Goal: Task Accomplishment & Management: Manage account settings

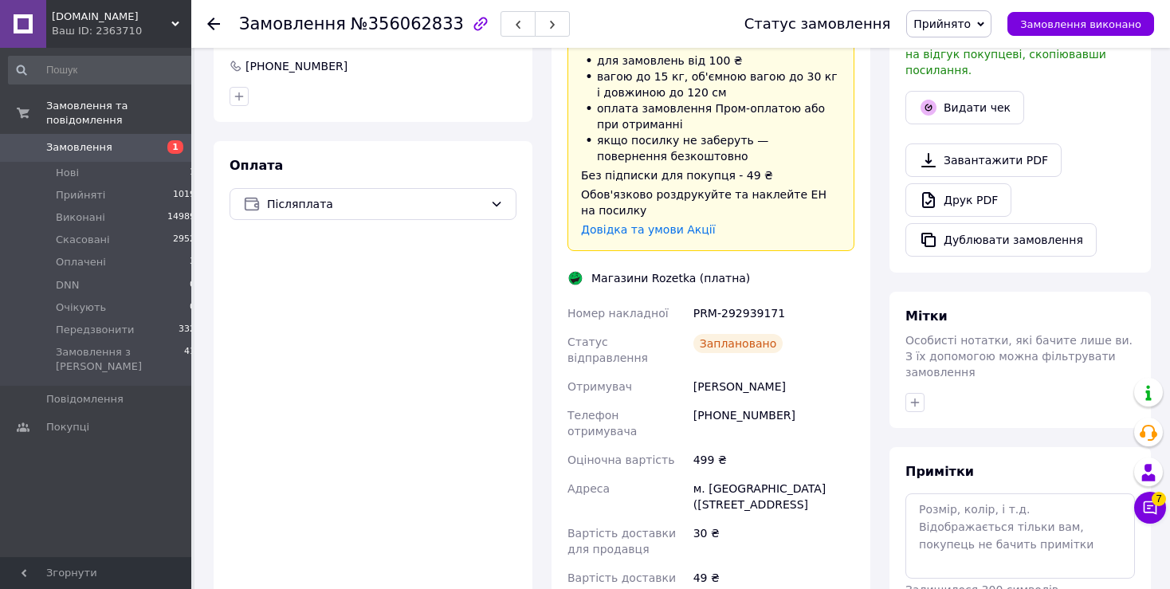
scroll to position [733, 0]
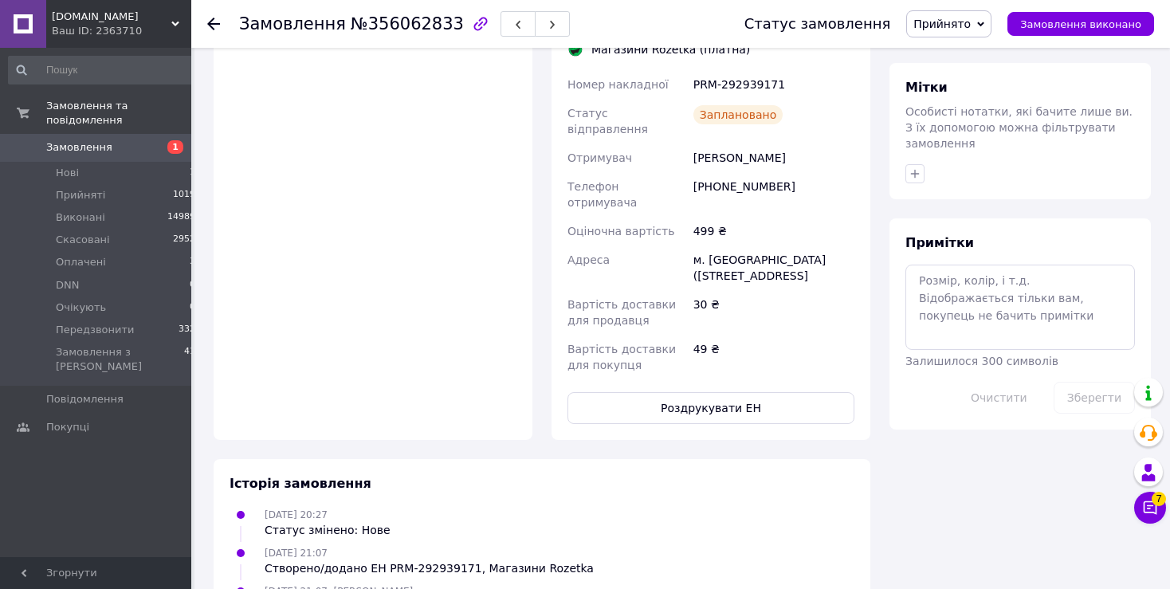
click at [684, 392] on button "Роздрукувати ЕН" at bounding box center [710, 408] width 287 height 32
click at [29, 15] on link at bounding box center [23, 24] width 46 height 48
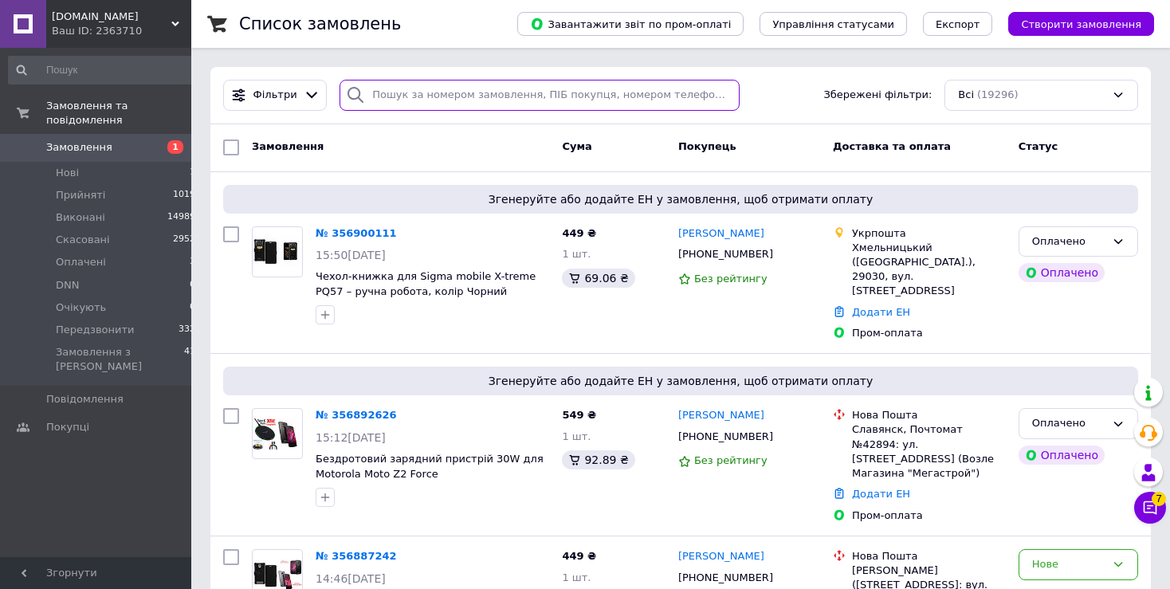
click at [406, 90] on input "search" at bounding box center [538, 95] width 399 height 31
paste input "PRM-699907636"
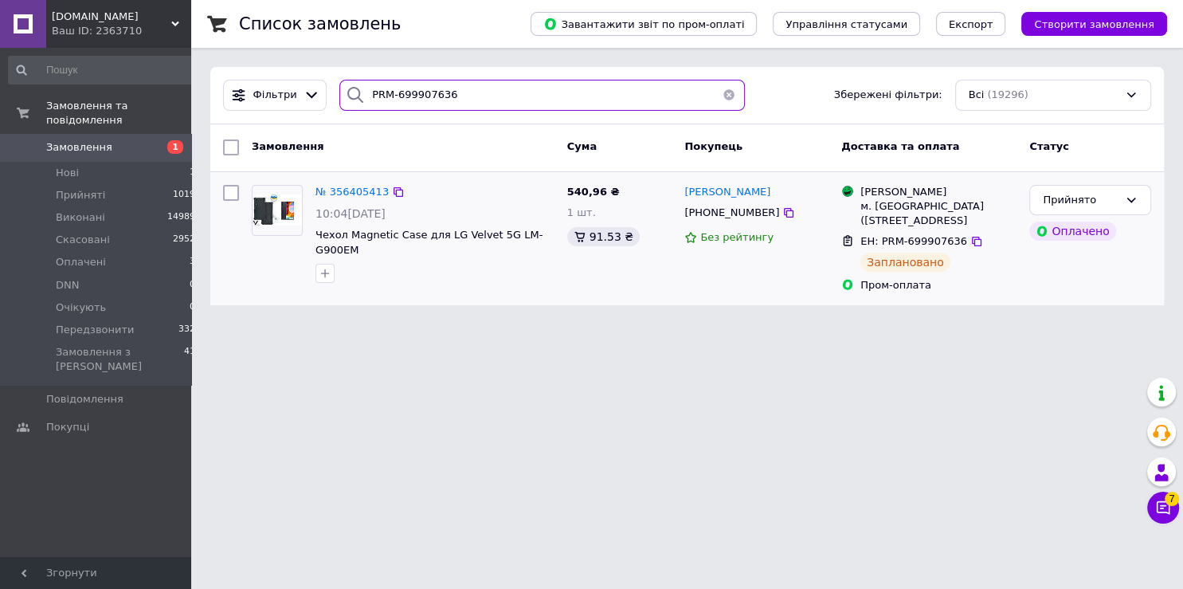
type input "PRM-699907636"
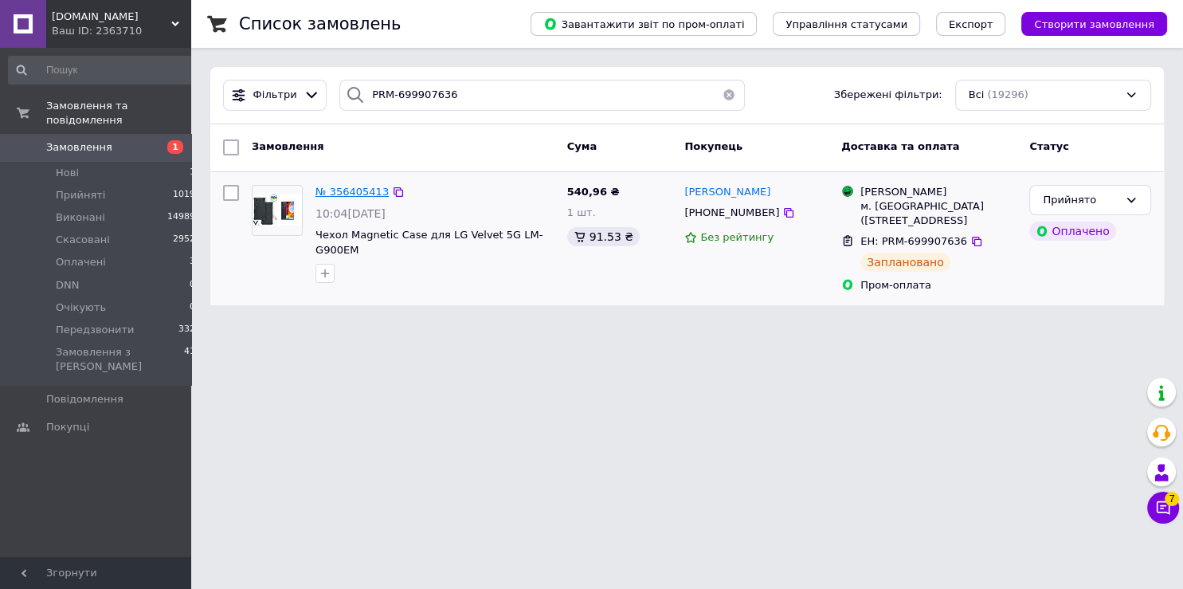
click at [347, 198] on div "№ 356405413" at bounding box center [352, 192] width 76 height 18
click at [346, 194] on span "№ 356405413" at bounding box center [352, 192] width 73 height 12
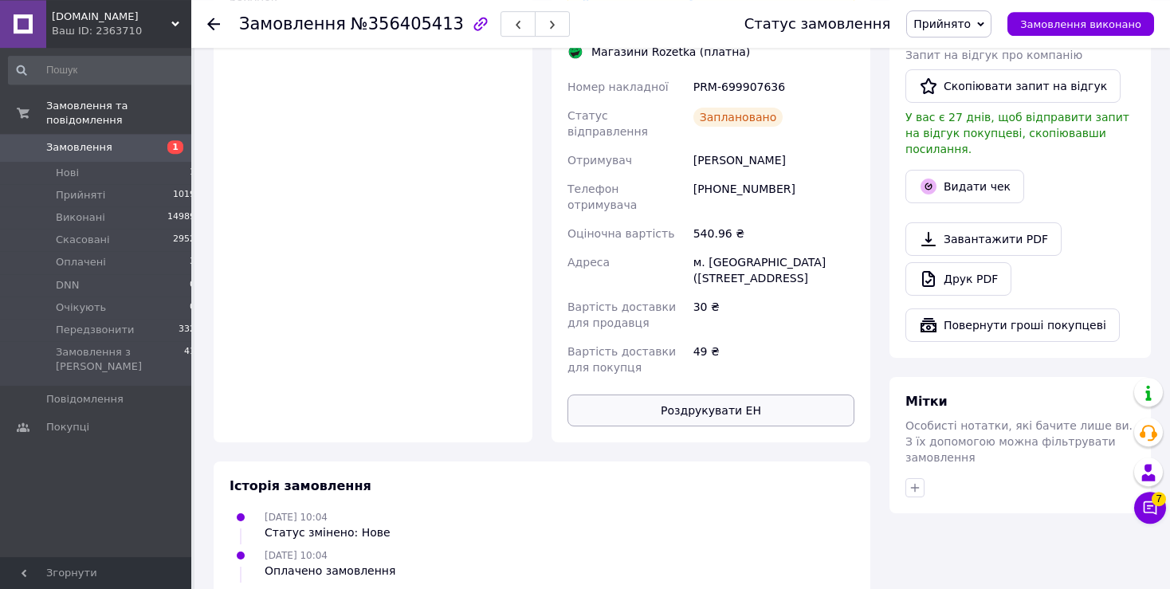
scroll to position [698, 0]
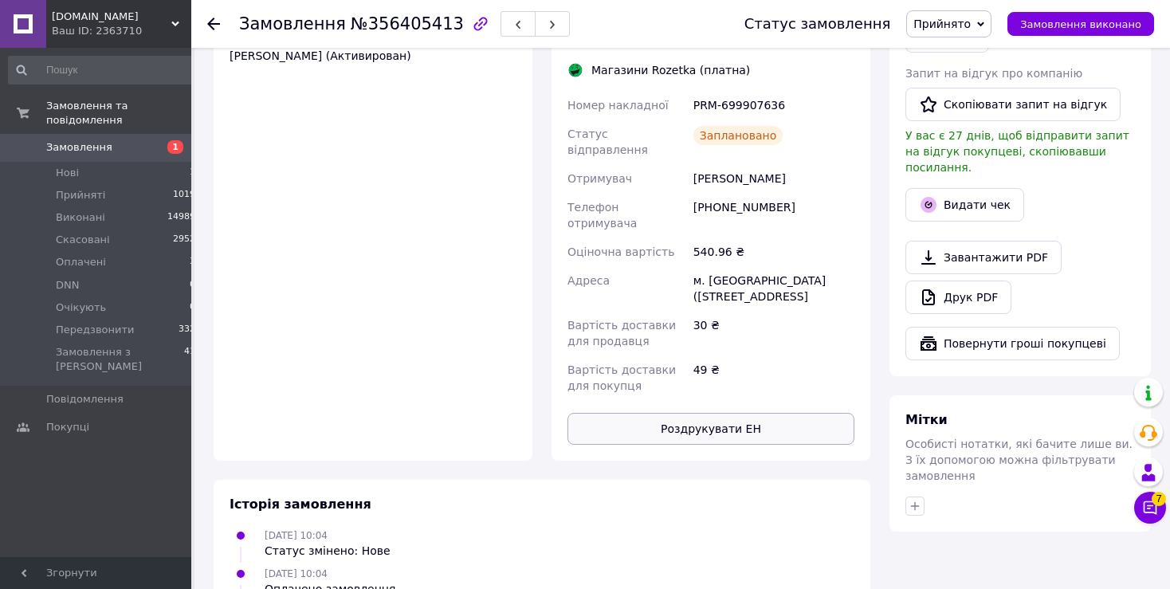
click at [658, 413] on button "Роздрукувати ЕН" at bounding box center [710, 429] width 287 height 32
click at [14, 22] on link at bounding box center [23, 24] width 46 height 48
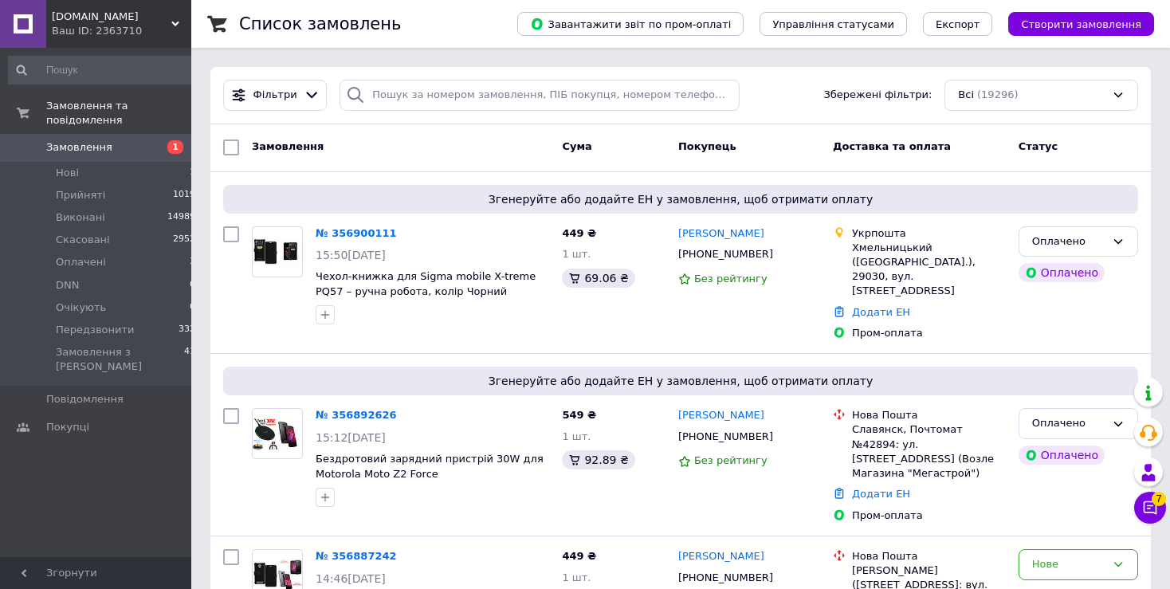
click at [415, 114] on div "Фільтри Збережені фільтри: Всі (19296)" at bounding box center [680, 95] width 940 height 57
click at [406, 97] on input "search" at bounding box center [538, 95] width 399 height 31
paste input "PRM-869153410"
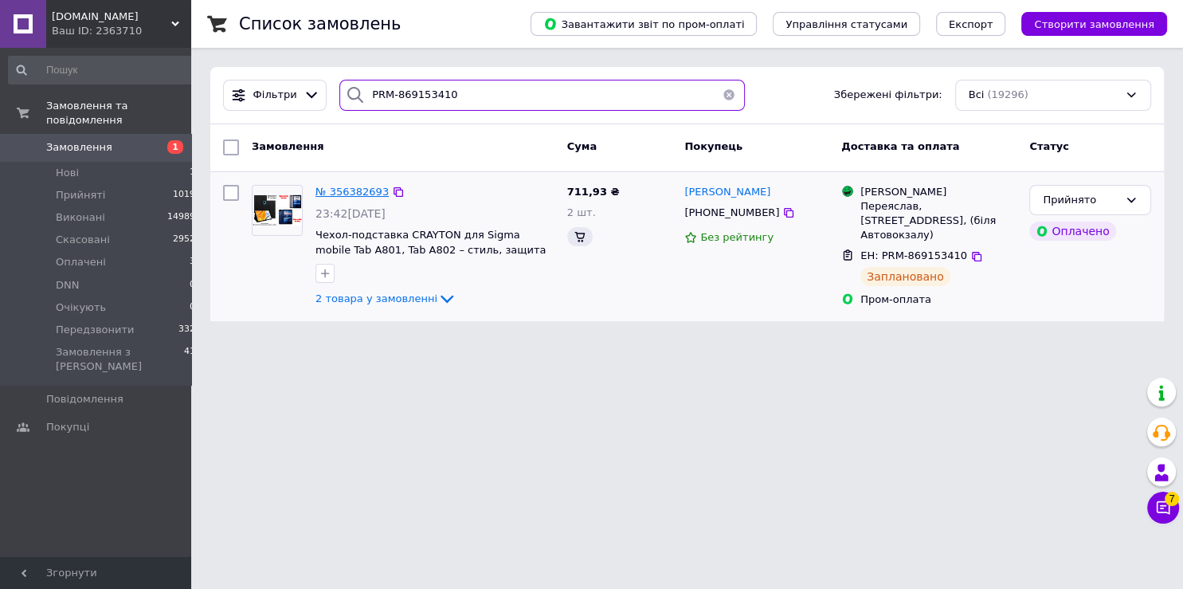
type input "PRM-869153410"
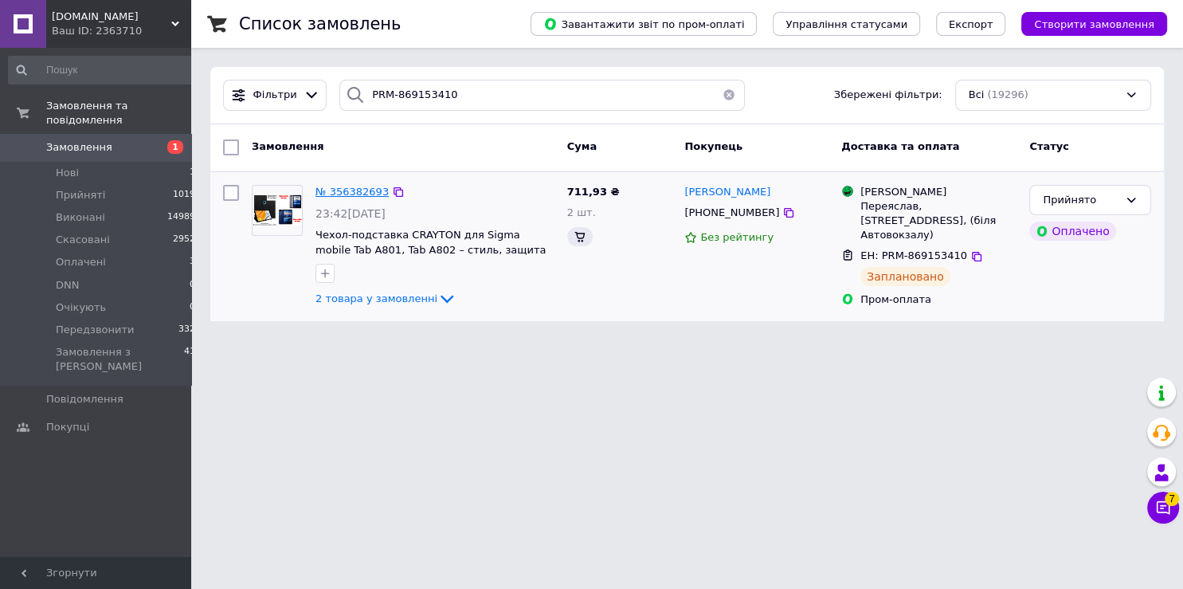
click at [338, 196] on span "№ 356382693" at bounding box center [352, 192] width 73 height 12
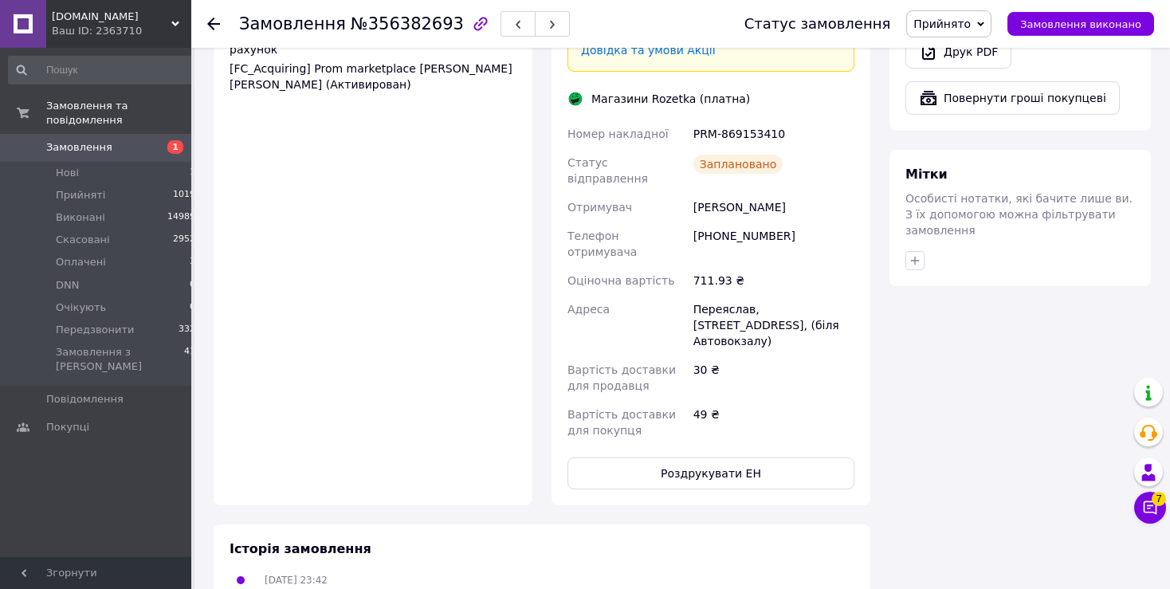
scroll to position [1010, 0]
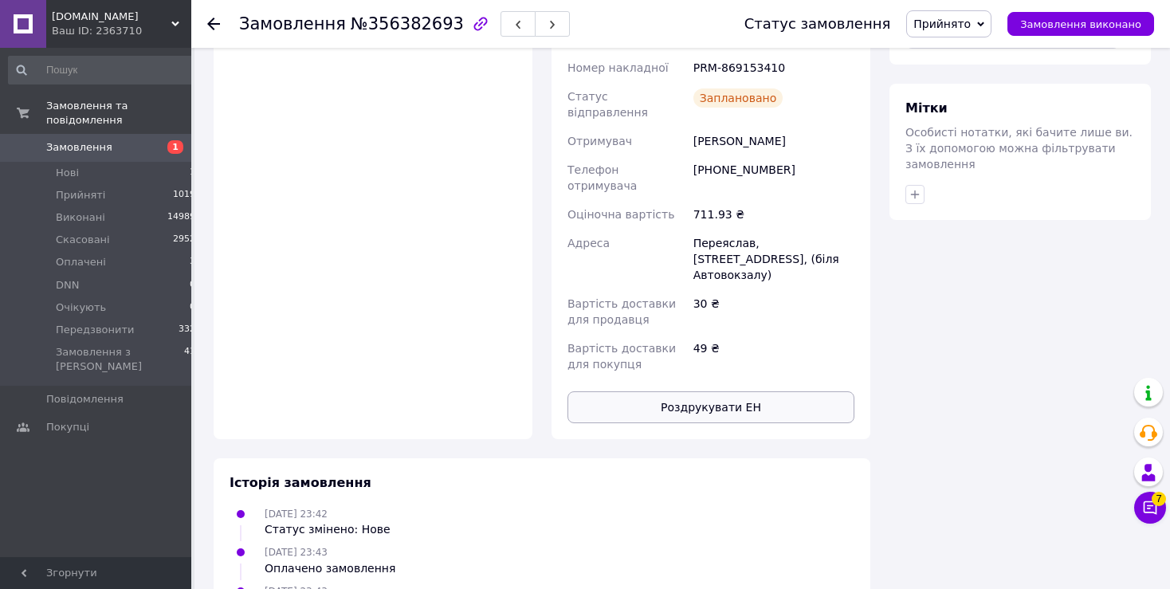
drag, startPoint x: 705, startPoint y: 312, endPoint x: 712, endPoint y: 327, distance: 17.2
click at [708, 316] on div "Доставка Редагувати Доставка до магазинів Rozetka Для продавця 30 ₴   (згідно з…" at bounding box center [710, 47] width 287 height 753
click at [715, 391] on button "Роздрукувати ЕН" at bounding box center [710, 407] width 287 height 32
click at [25, 29] on link at bounding box center [23, 24] width 46 height 48
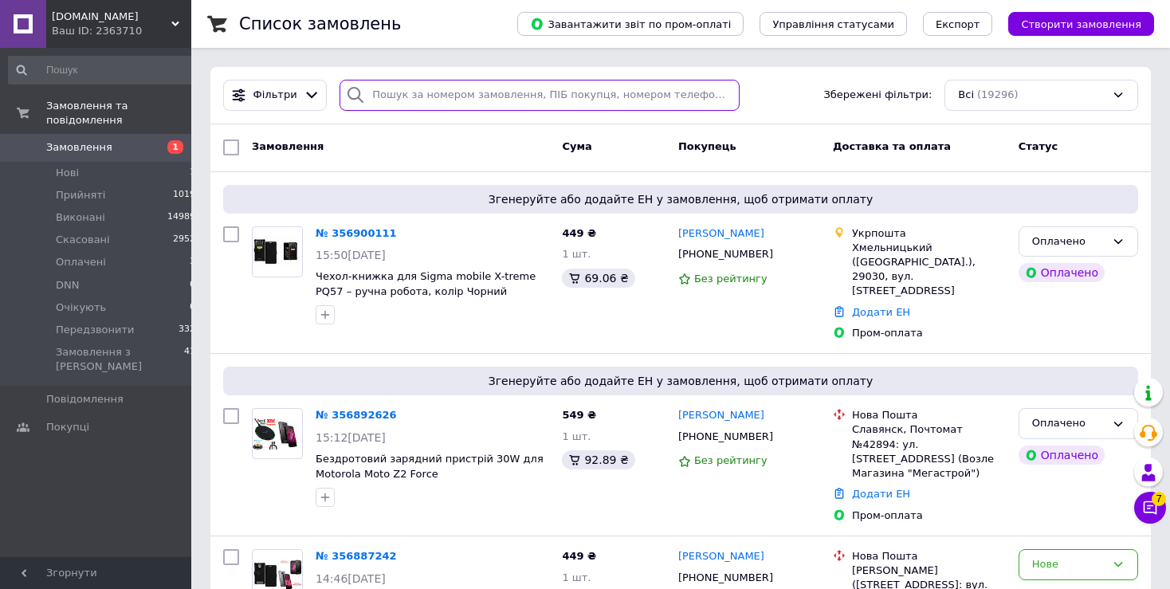
click at [421, 96] on input "search" at bounding box center [538, 95] width 399 height 31
paste input "PRM-212423539"
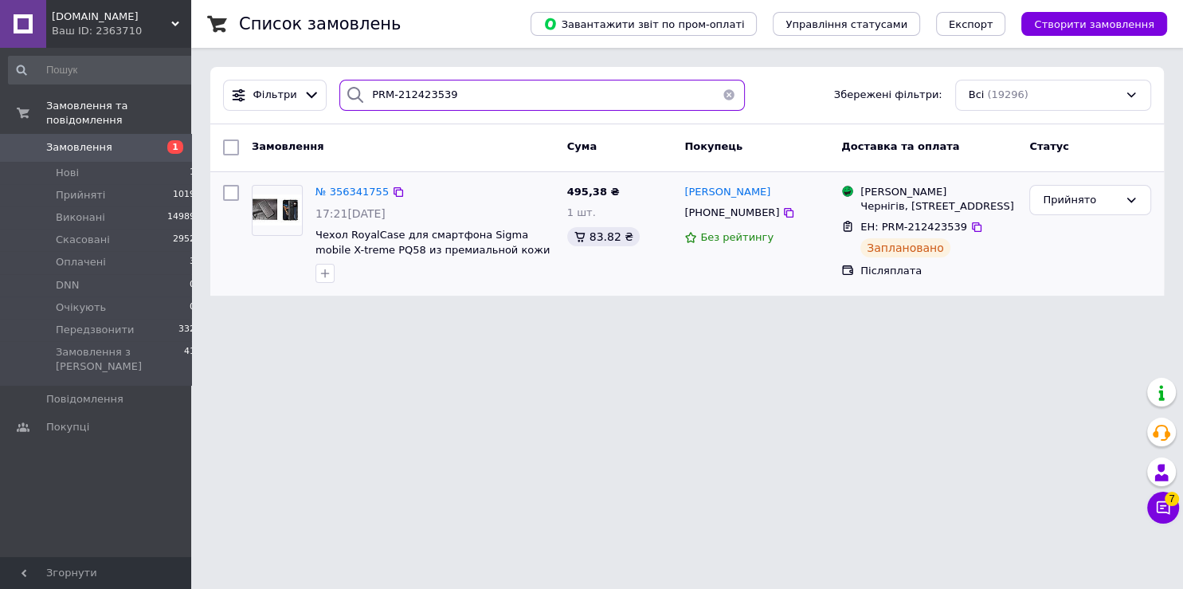
type input "PRM-212423539"
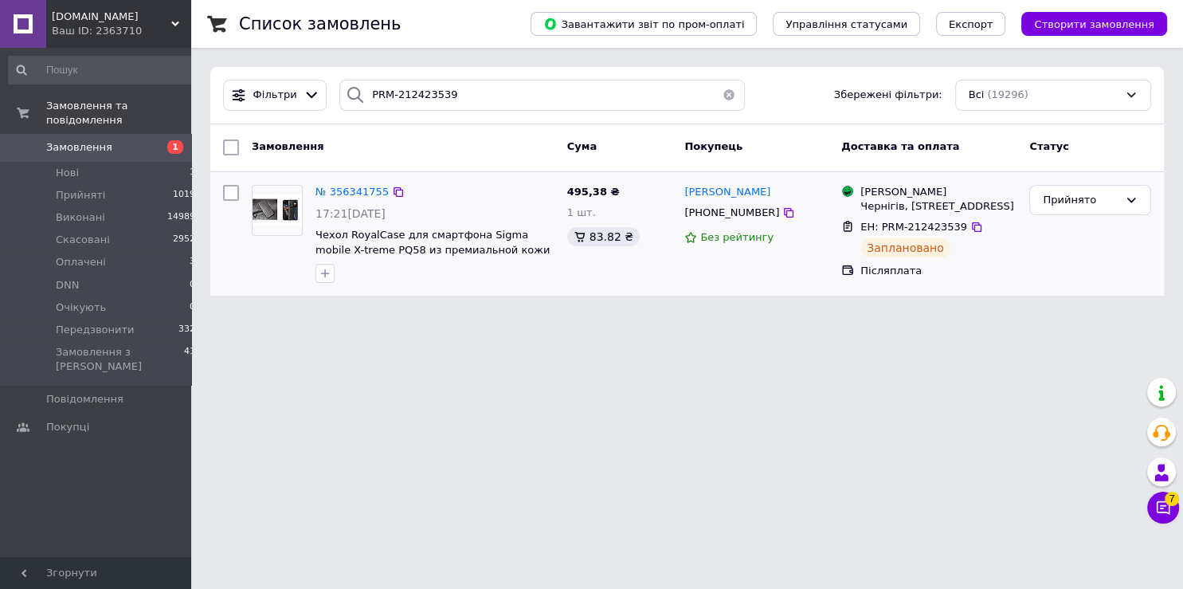
click at [352, 183] on div "№ 356341755" at bounding box center [352, 192] width 76 height 18
click at [354, 186] on span "№ 356341755" at bounding box center [352, 192] width 73 height 12
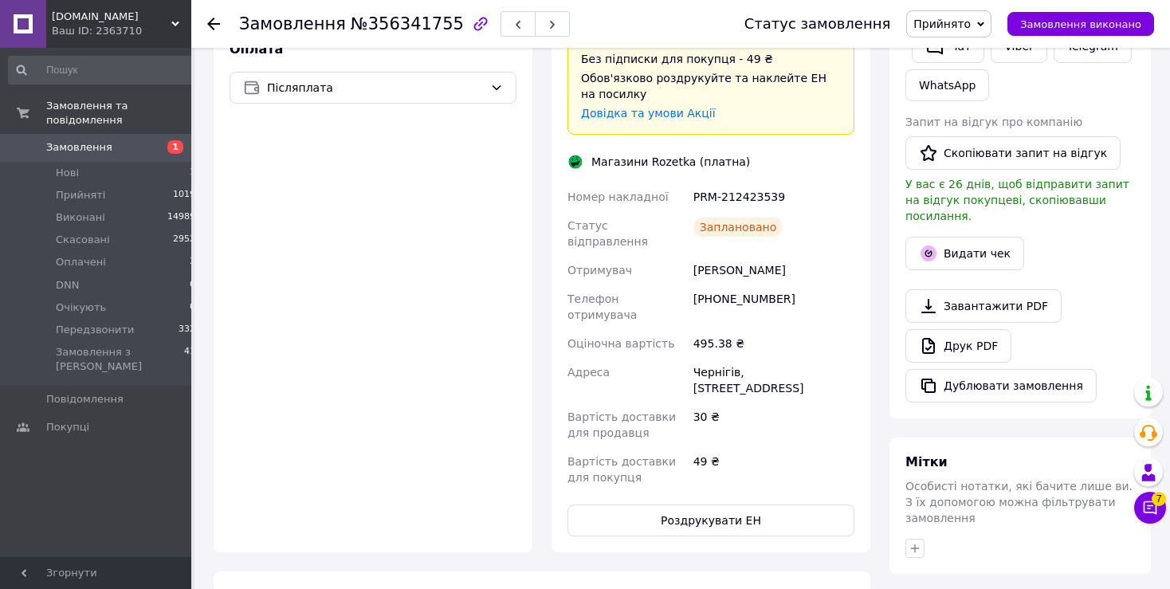
scroll to position [723, 0]
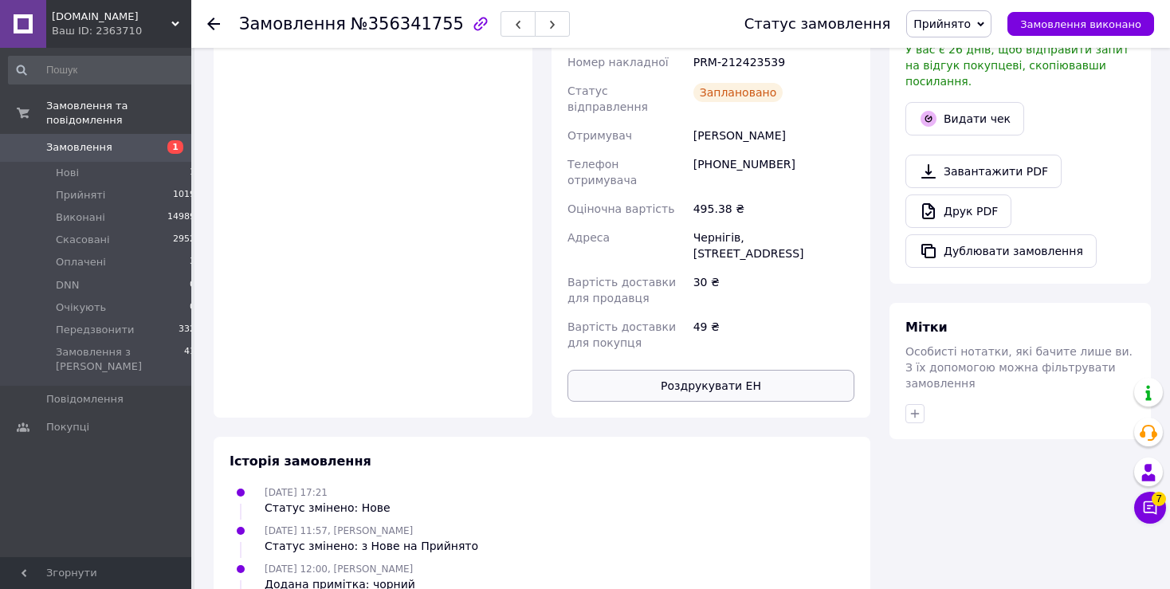
click at [677, 370] on button "Роздрукувати ЕН" at bounding box center [710, 386] width 287 height 32
click at [13, 18] on link at bounding box center [23, 24] width 46 height 48
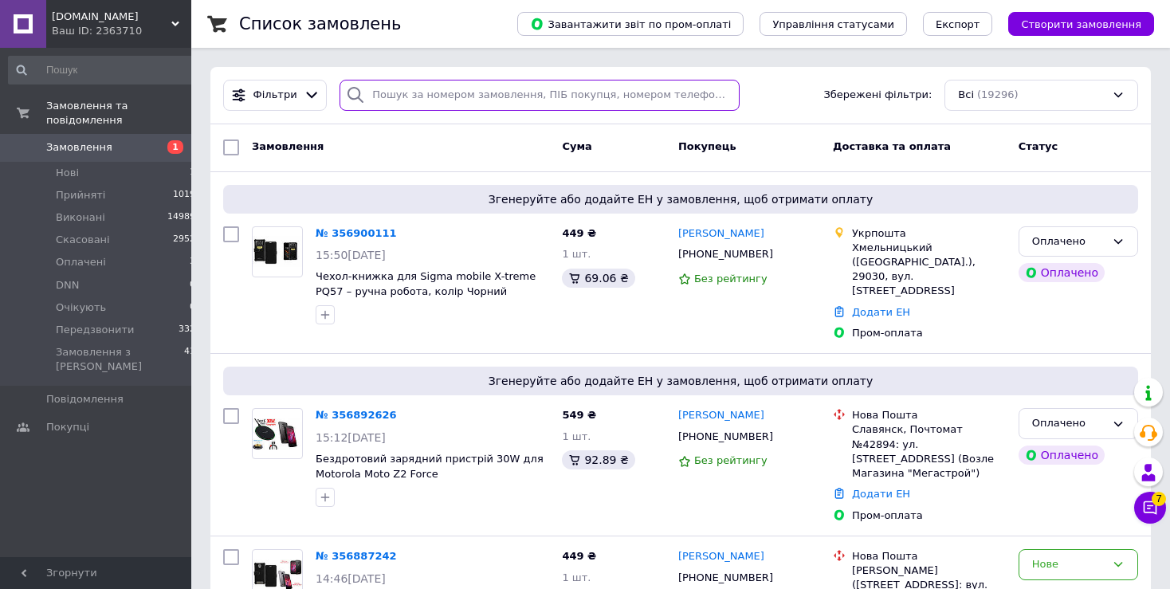
click at [406, 98] on input "search" at bounding box center [538, 95] width 399 height 31
paste input "PRM-547204779"
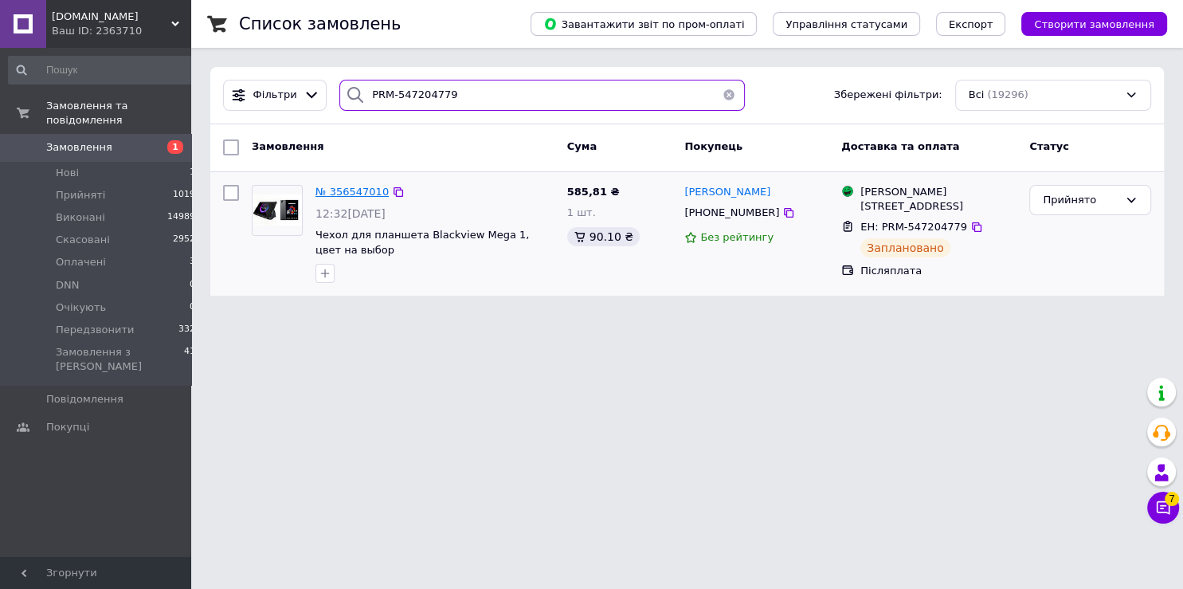
type input "PRM-547204779"
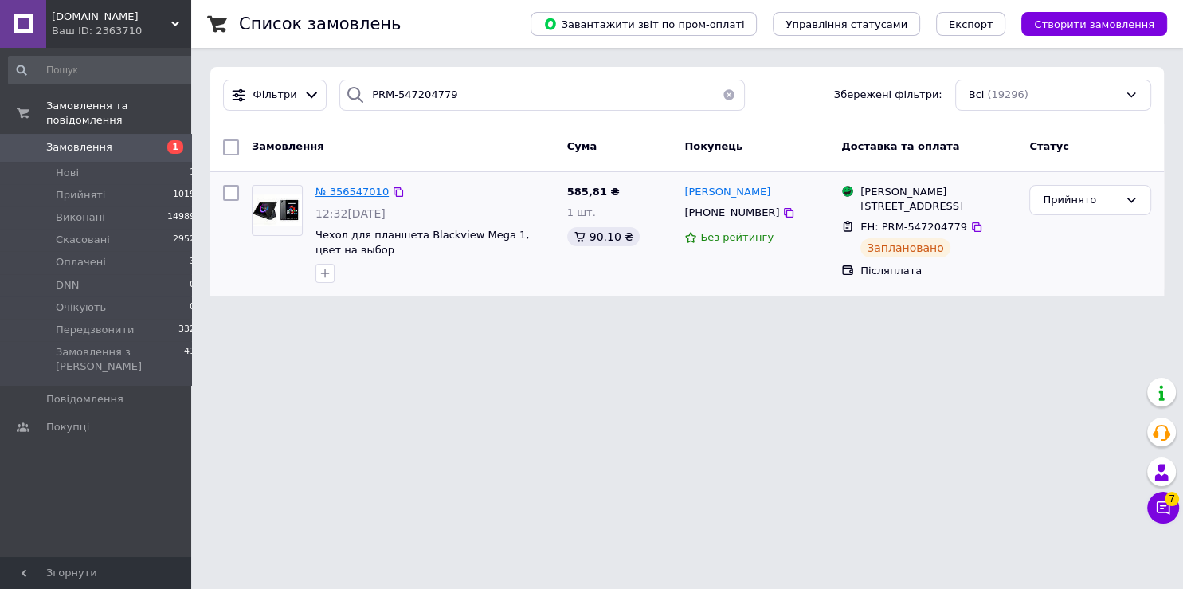
click at [359, 192] on span "№ 356547010" at bounding box center [352, 192] width 73 height 12
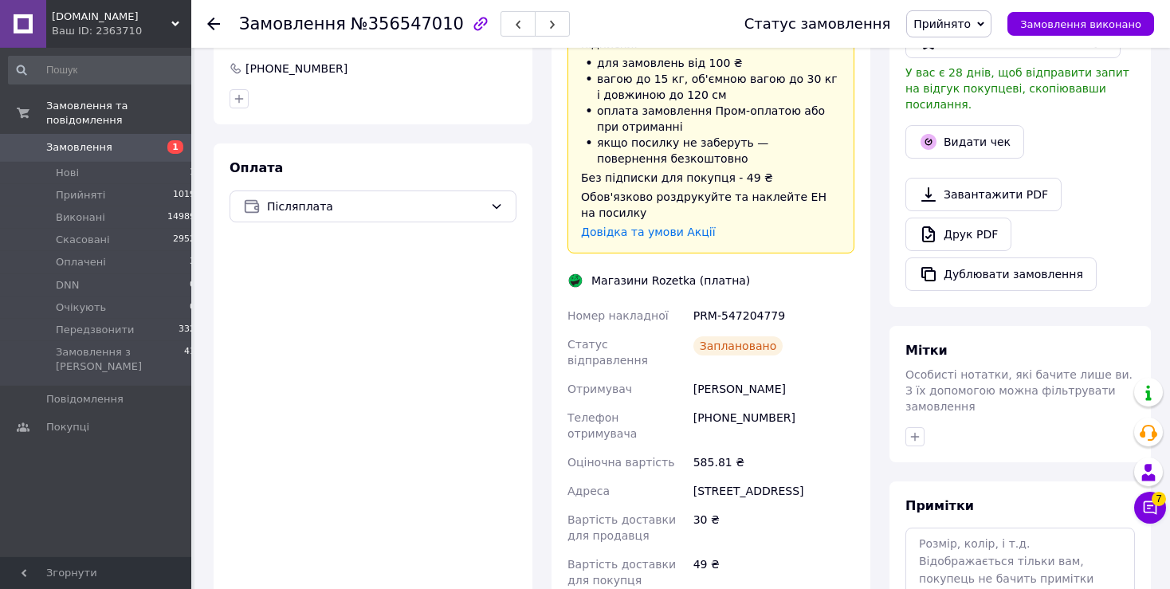
scroll to position [650, 0]
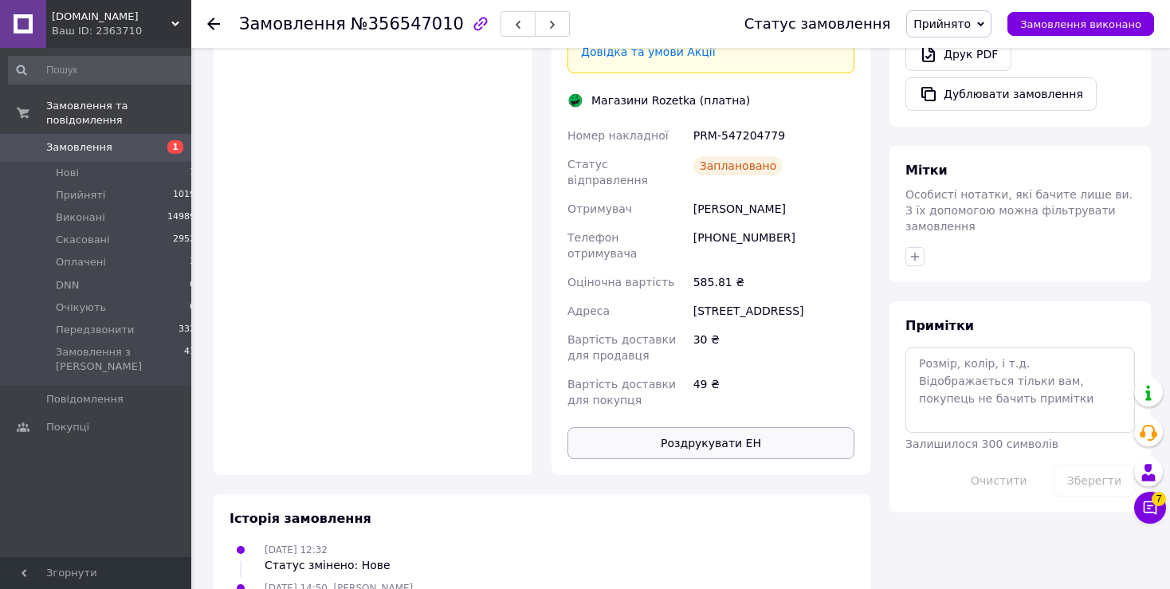
click at [665, 427] on button "Роздрукувати ЕН" at bounding box center [710, 443] width 287 height 32
click at [28, 11] on link at bounding box center [23, 24] width 46 height 48
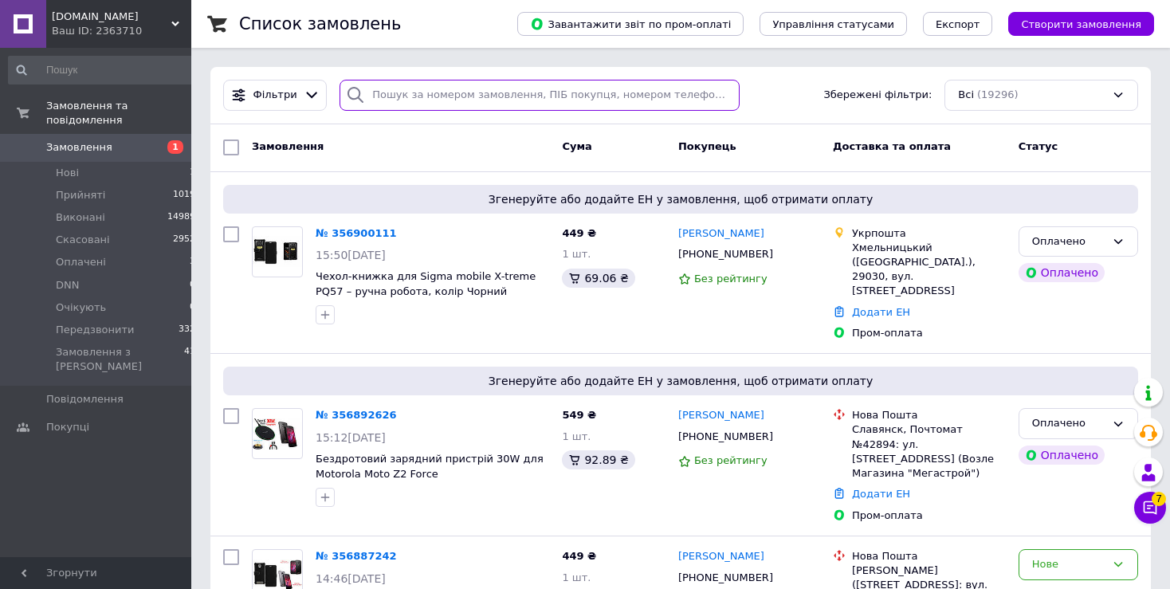
click at [429, 108] on input "search" at bounding box center [538, 95] width 399 height 31
paste input "PRM-258439184"
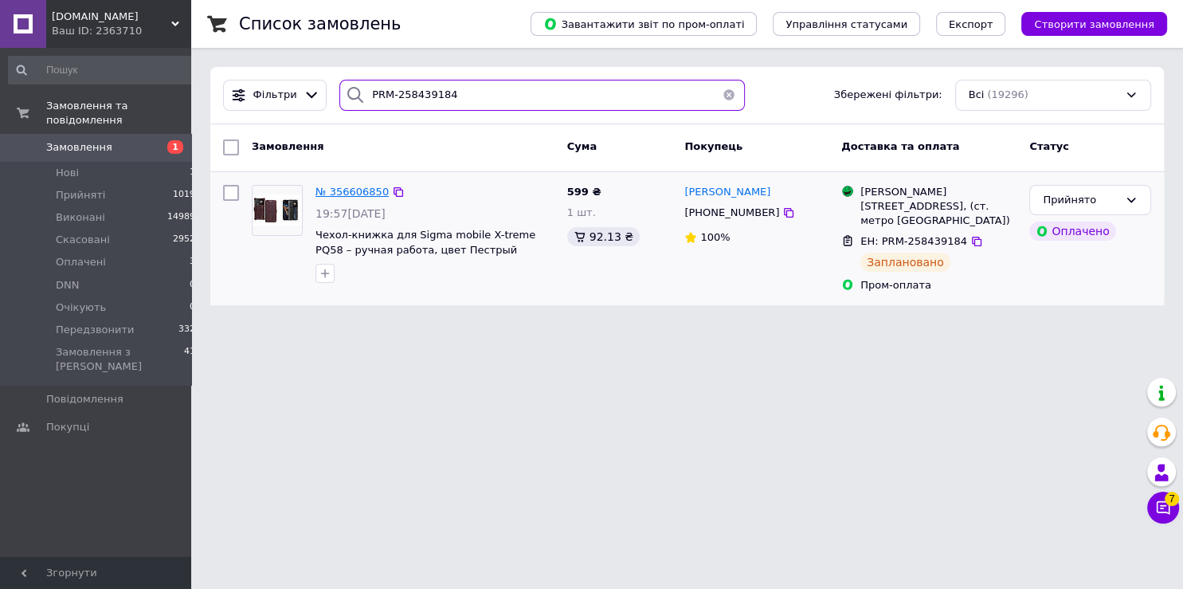
type input "PRM-258439184"
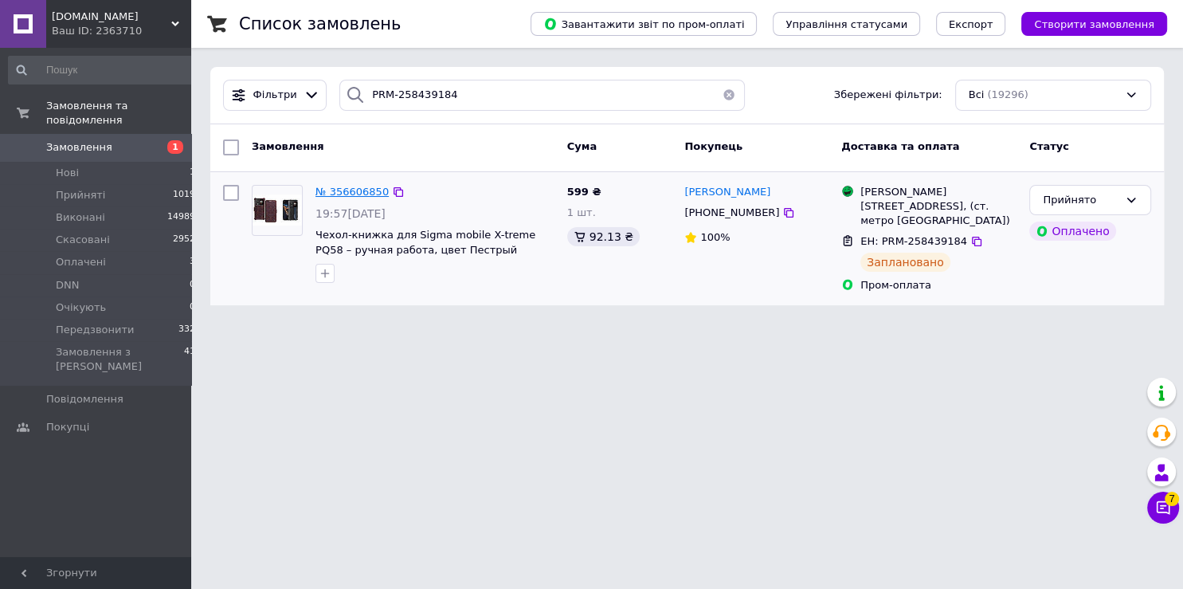
click at [363, 194] on span "№ 356606850" at bounding box center [352, 192] width 73 height 12
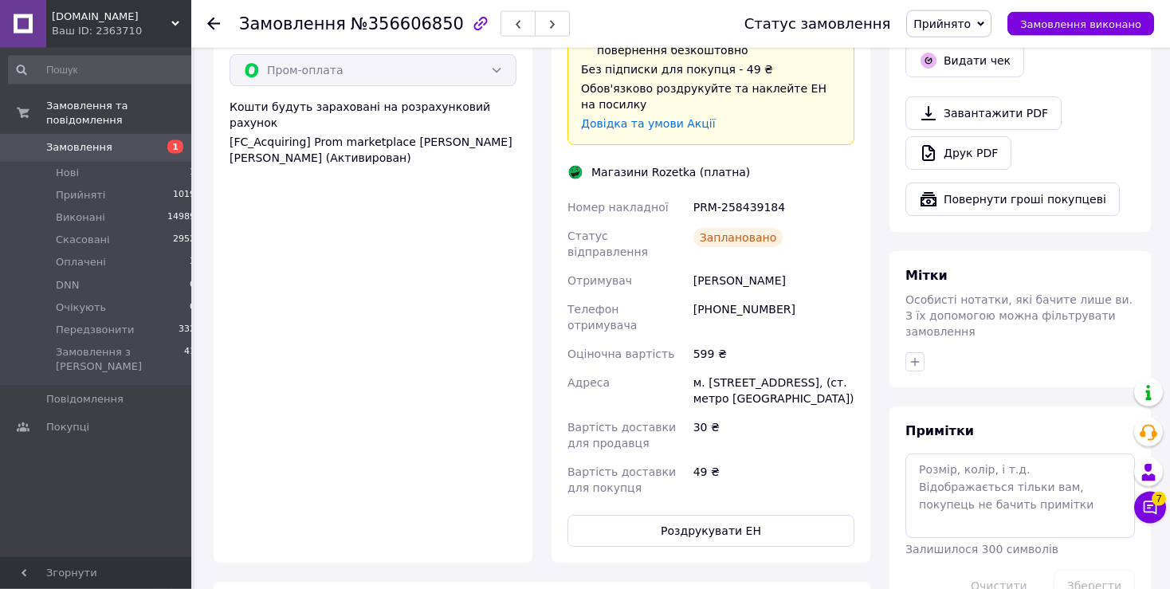
scroll to position [803, 0]
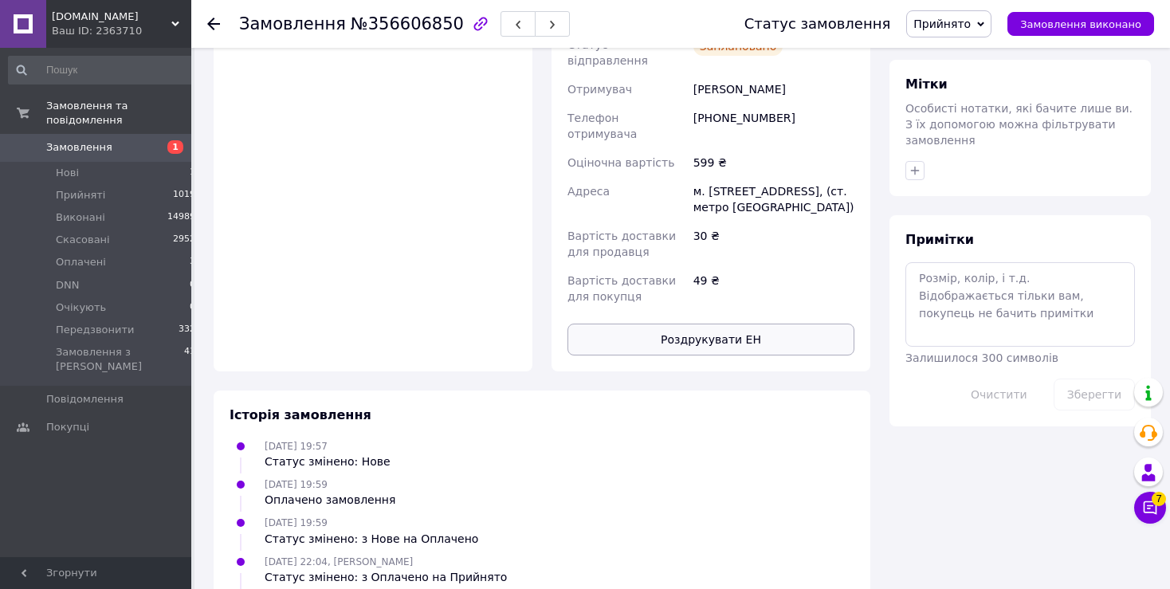
click at [668, 323] on button "Роздрукувати ЕН" at bounding box center [710, 339] width 287 height 32
click at [13, 24] on link at bounding box center [23, 24] width 46 height 48
